Goal: Task Accomplishment & Management: Complete application form

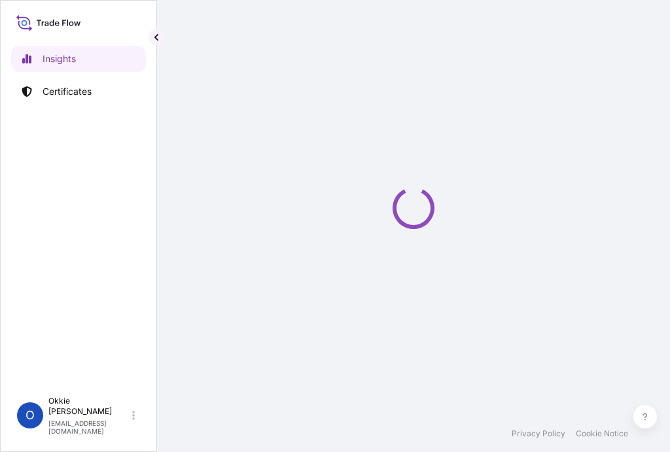
select select "2025"
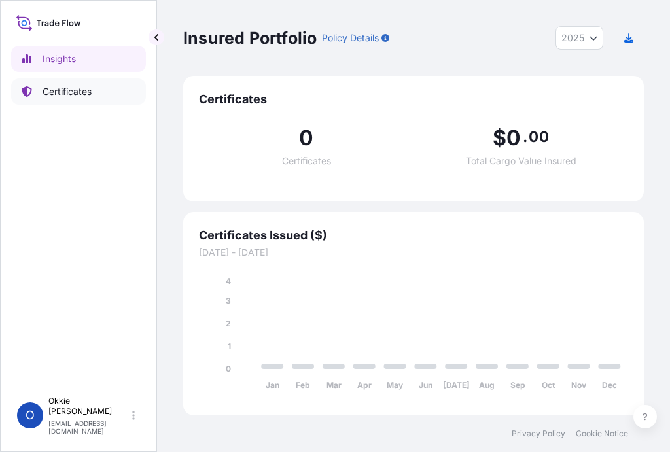
click at [74, 93] on p "Certificates" at bounding box center [67, 91] width 49 height 13
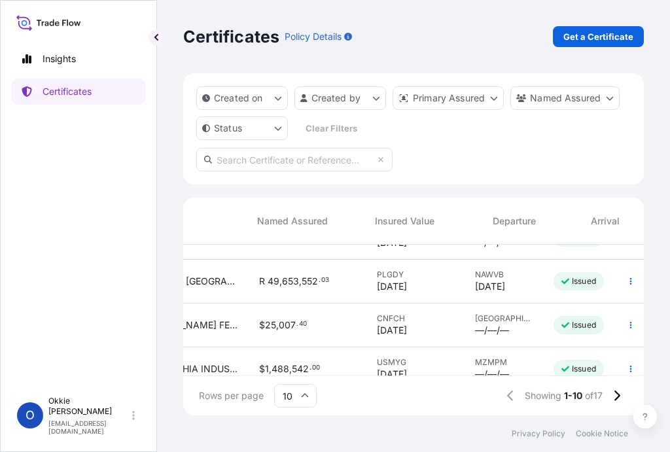
scroll to position [160, 537]
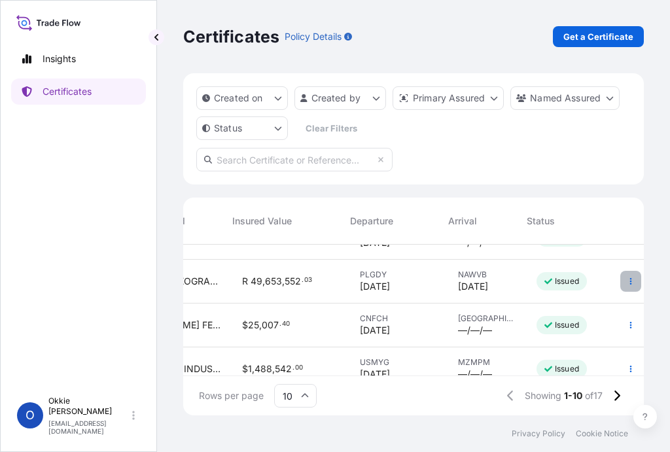
click at [630, 281] on icon "button" at bounding box center [631, 281] width 2 height 7
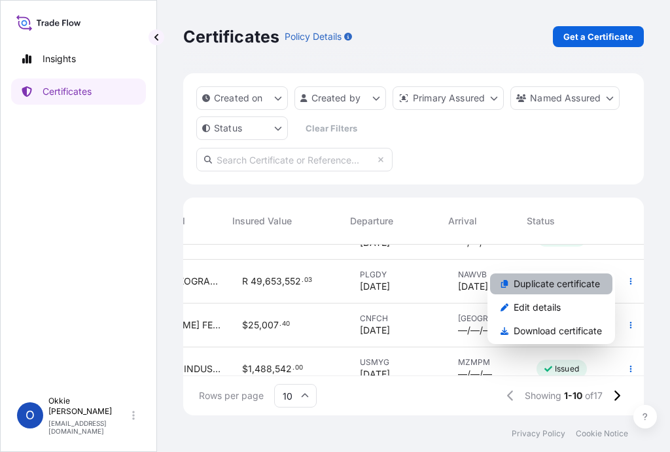
click at [542, 284] on p "Duplicate certificate" at bounding box center [557, 283] width 86 height 13
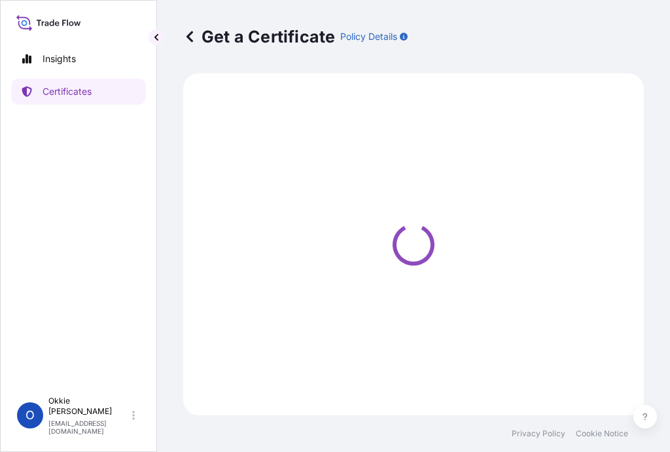
select select "Road / [GEOGRAPHIC_DATA]"
select select "Ocean Vessel"
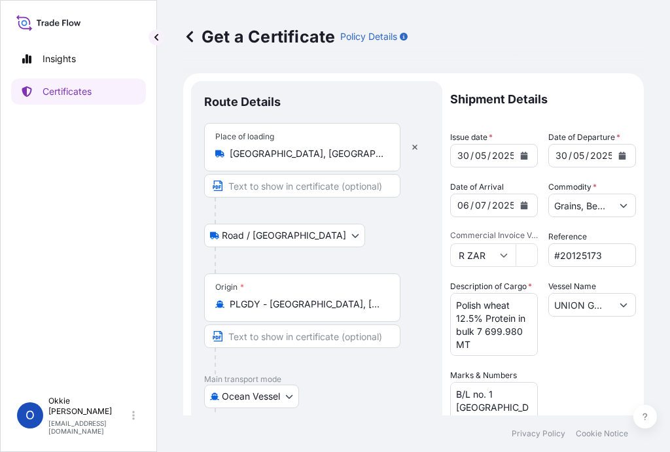
select select "31641"
